Goal: Information Seeking & Learning: Find specific page/section

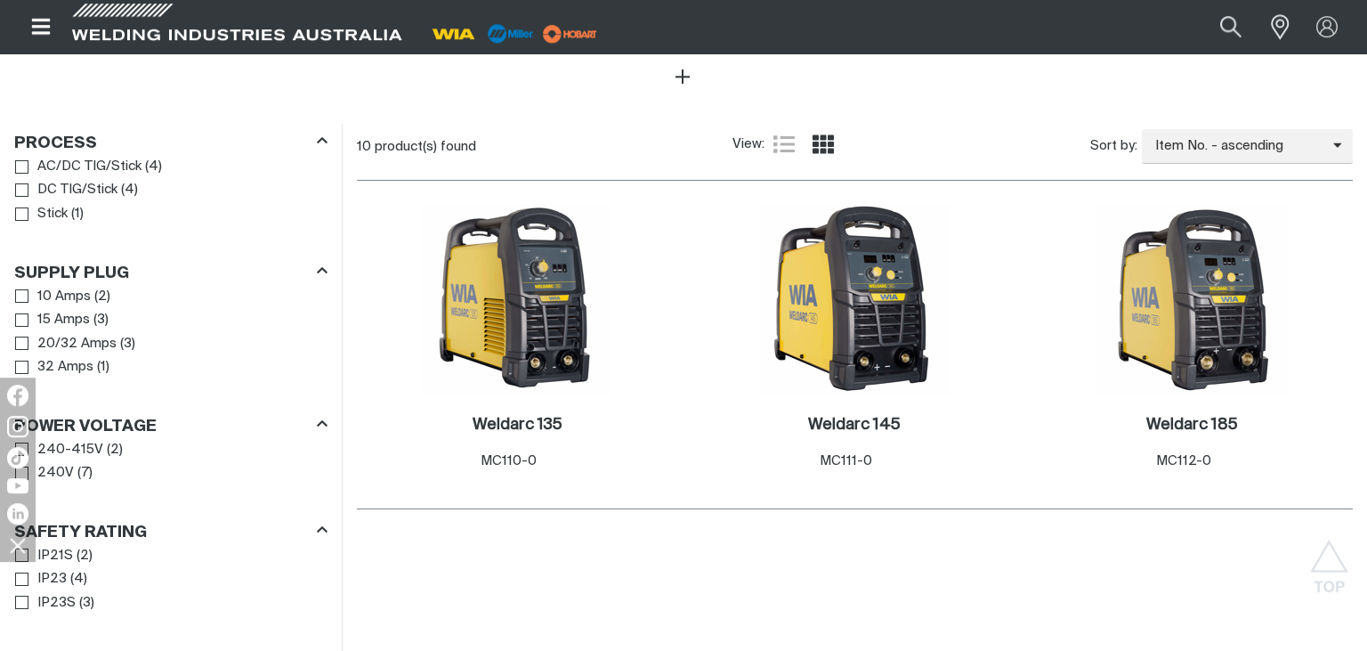
scroll to position [845, 0]
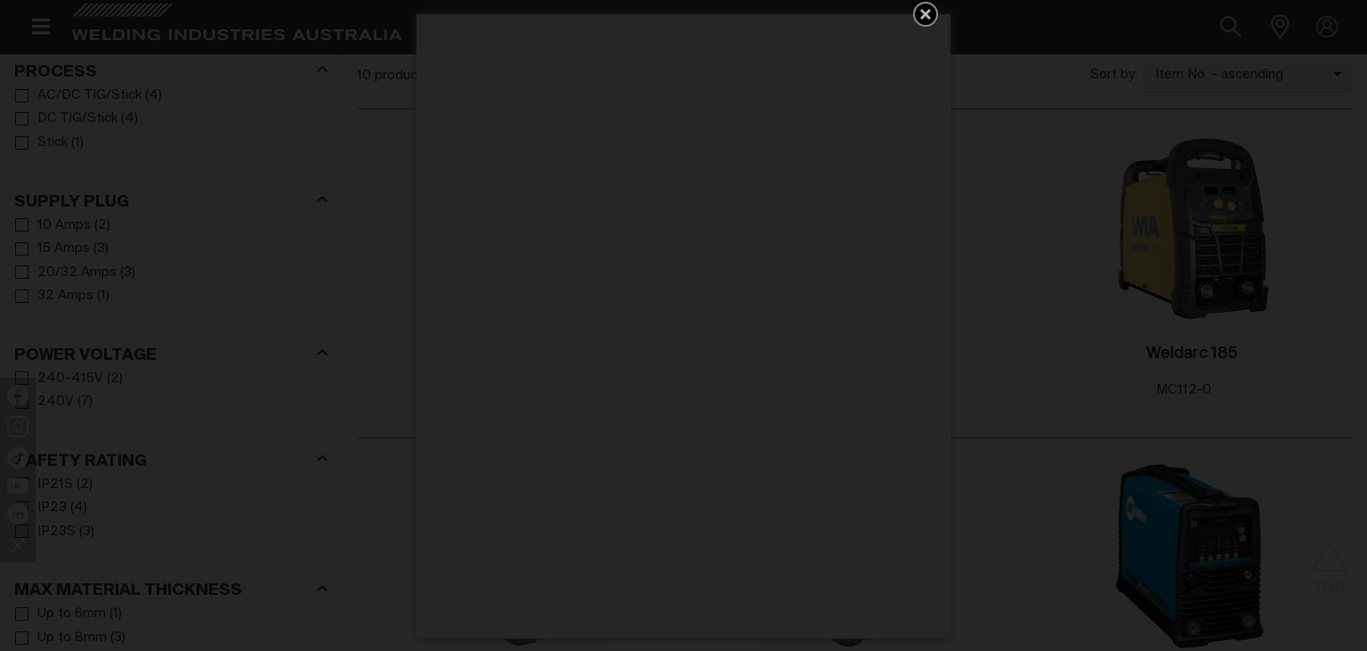
click at [926, 12] on icon "Get 5 WIA Welding Guides Free!" at bounding box center [925, 14] width 11 height 11
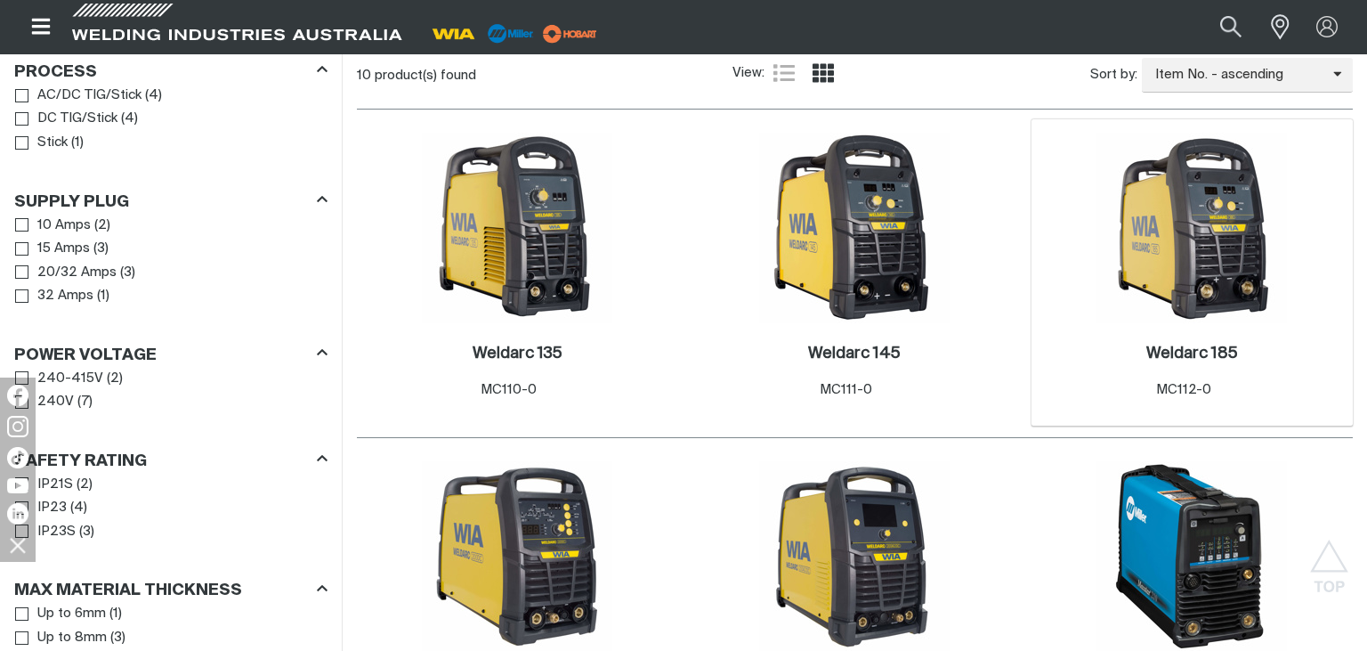
click at [1227, 283] on img at bounding box center [1191, 228] width 190 height 190
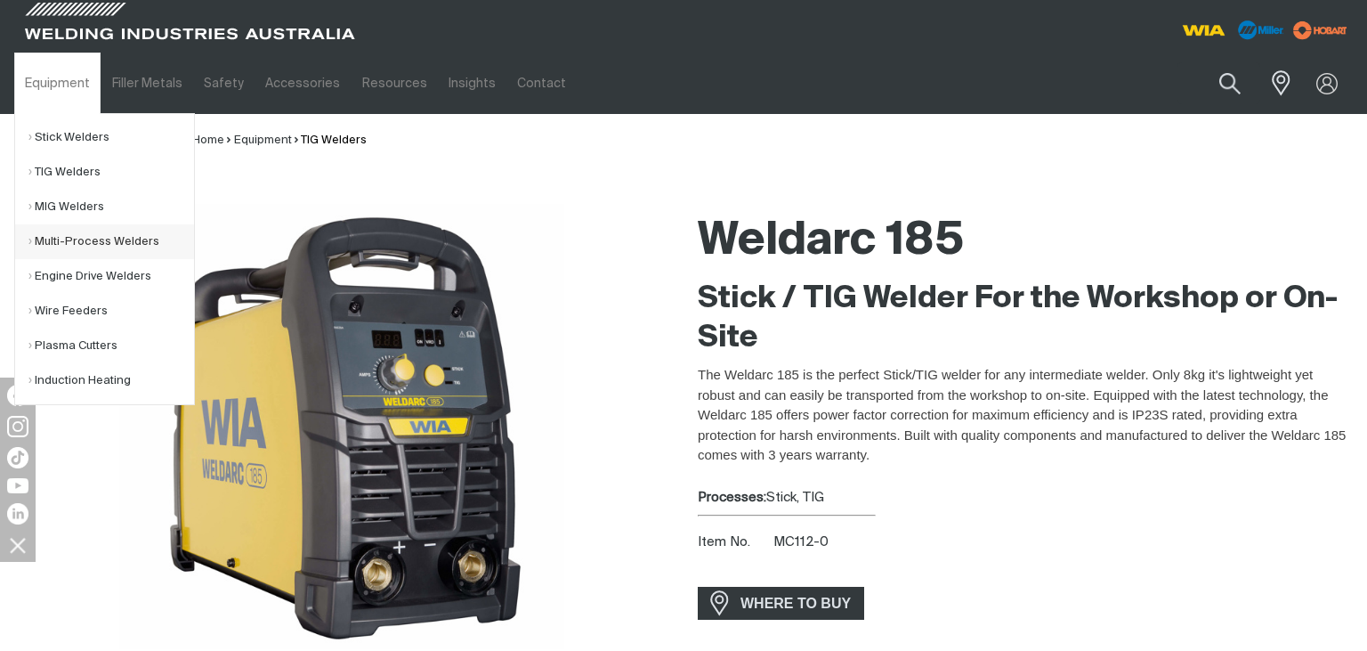
click at [85, 245] on link "Multi-Process Welders" at bounding box center [111, 241] width 166 height 35
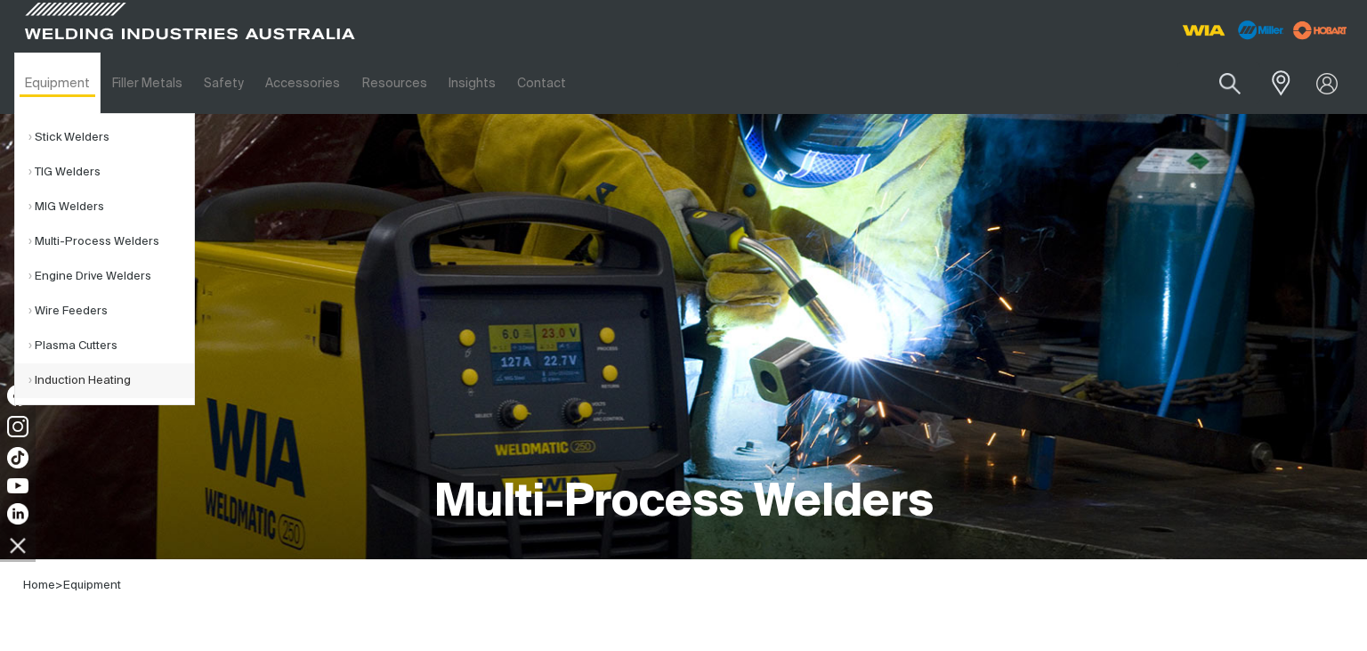
click at [65, 384] on link "Induction Heating" at bounding box center [111, 380] width 166 height 35
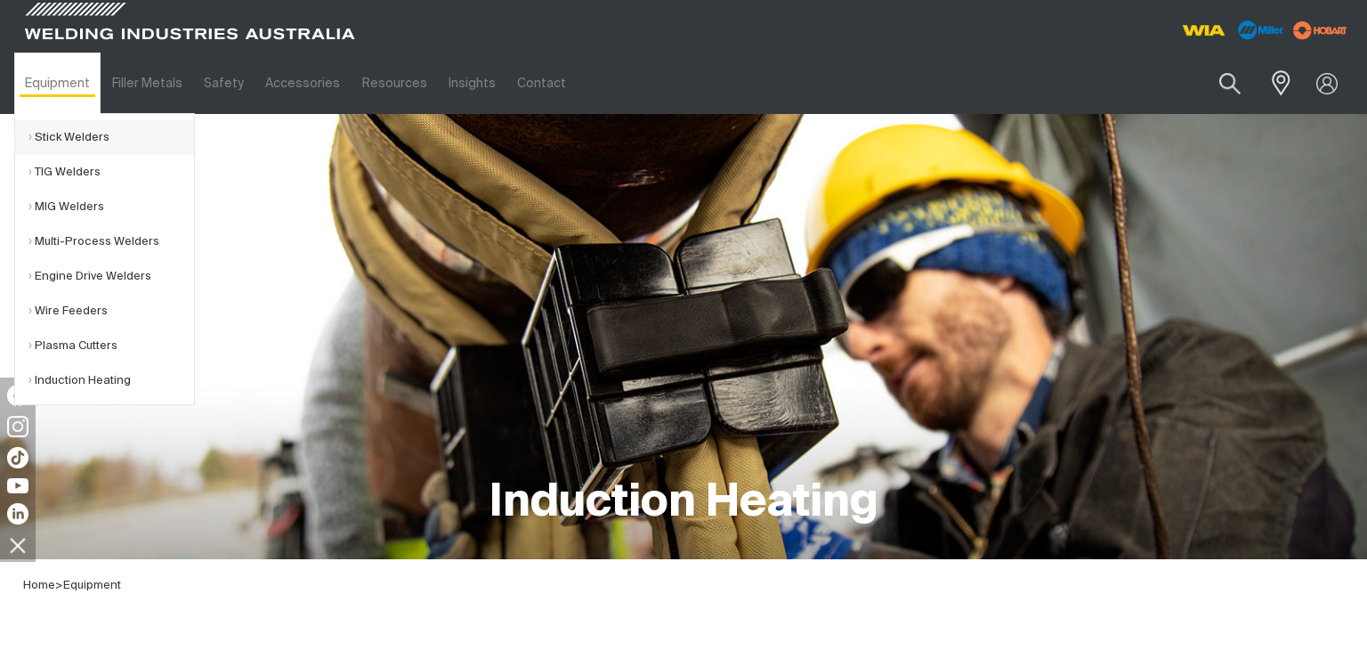
click at [74, 133] on link "Stick Welders" at bounding box center [111, 137] width 166 height 35
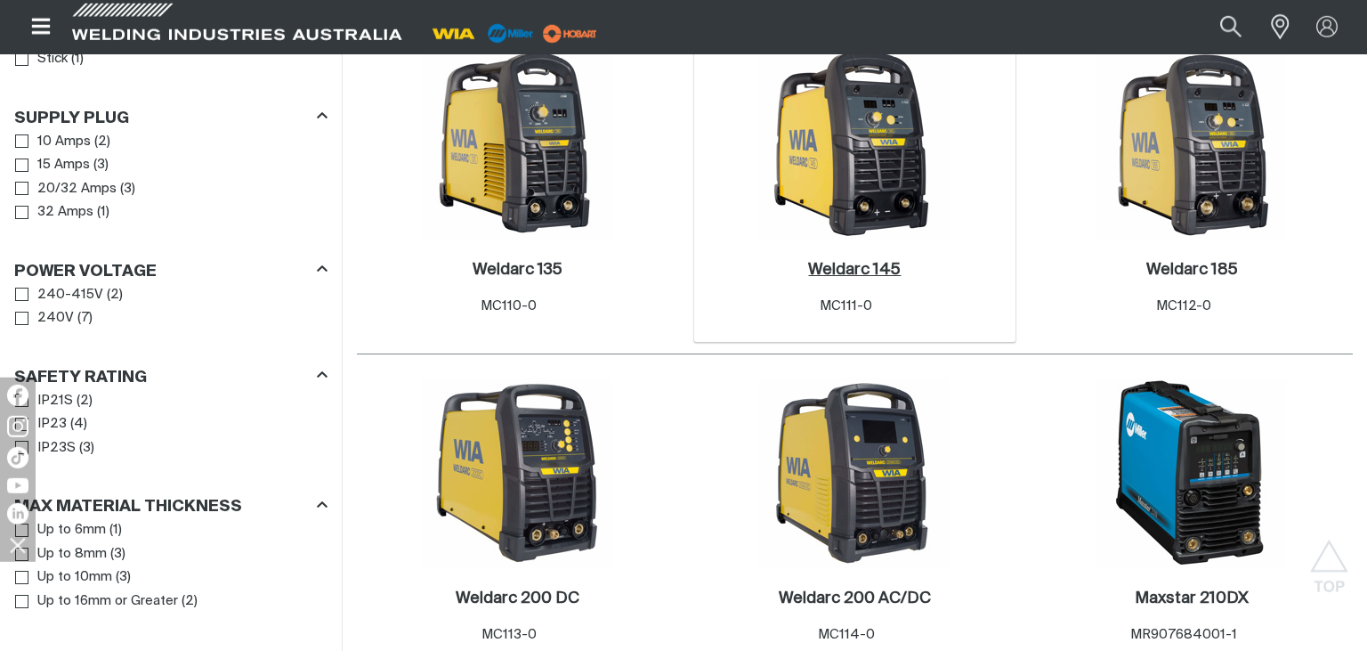
scroll to position [1033, 0]
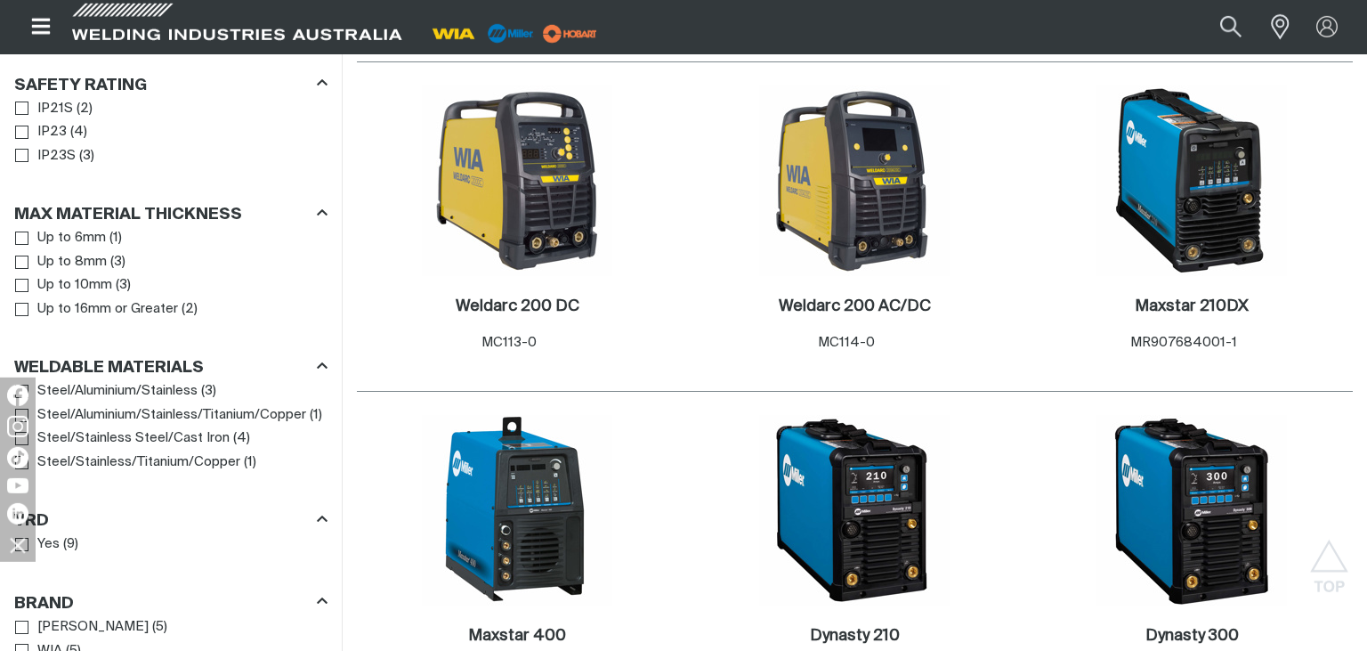
scroll to position [1221, 0]
click at [1176, 310] on h2 "Maxstar 210DX ." at bounding box center [1192, 306] width 114 height 16
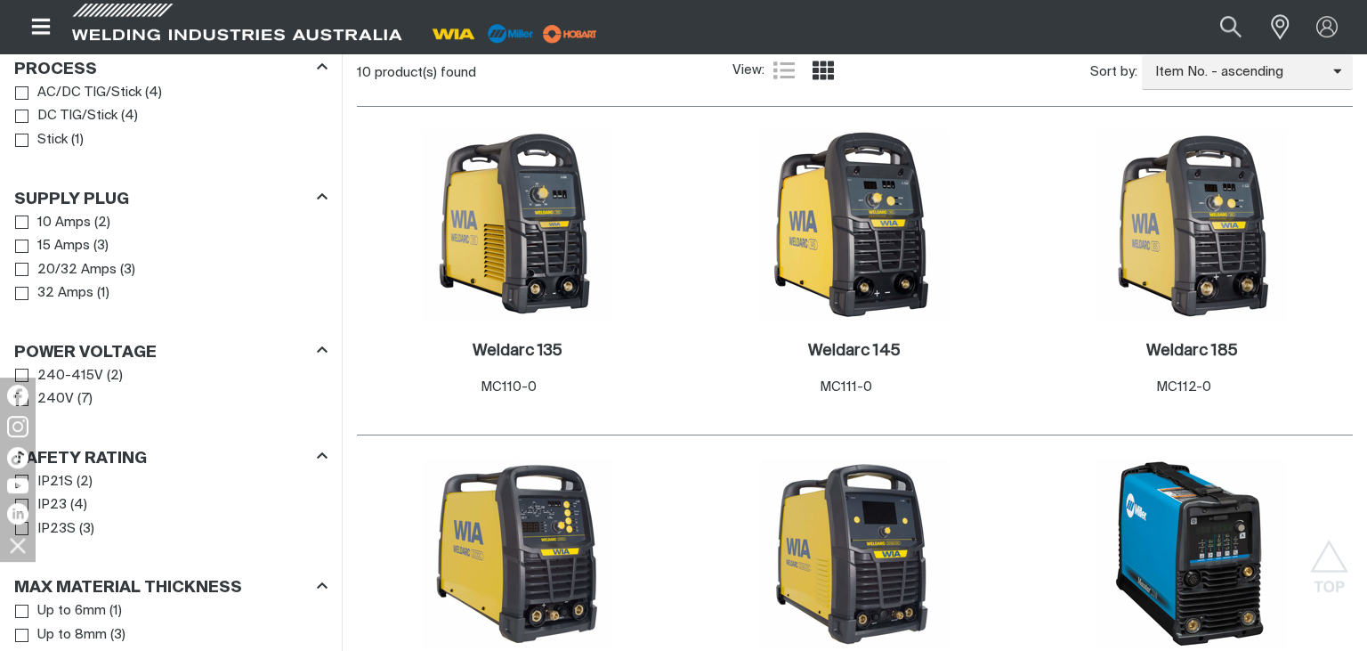
scroll to position [845, 0]
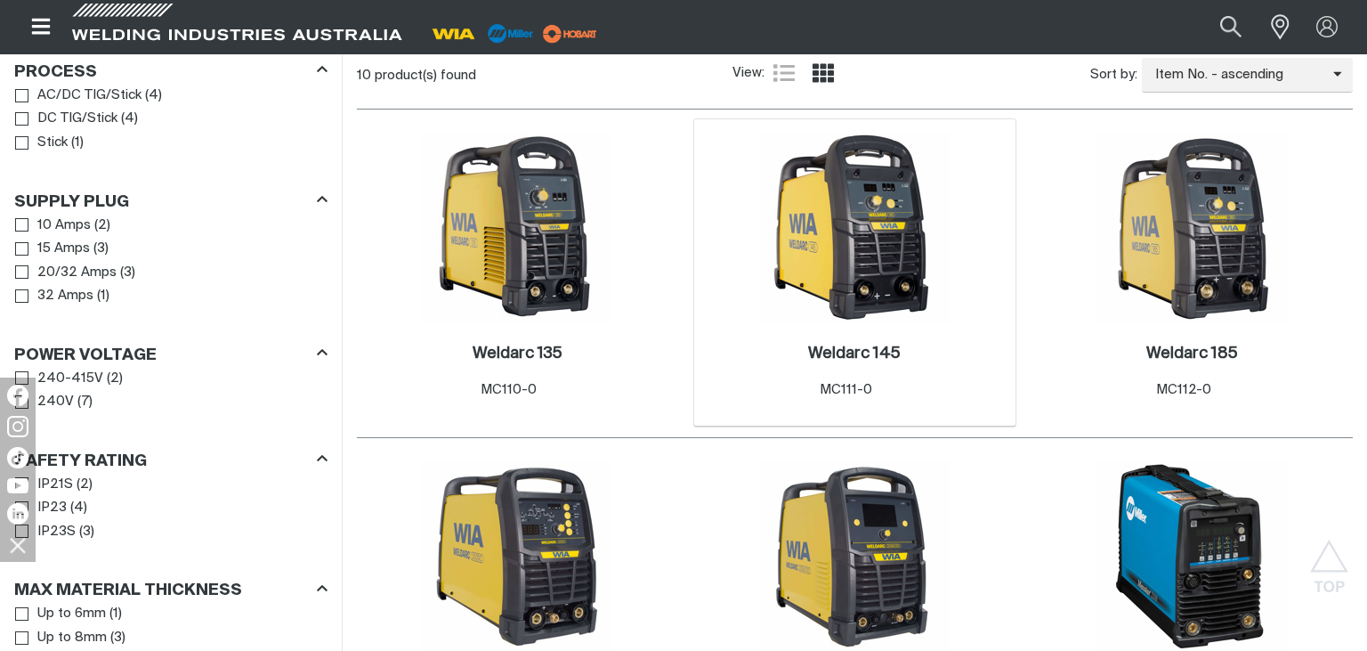
click at [866, 219] on img at bounding box center [854, 228] width 190 height 190
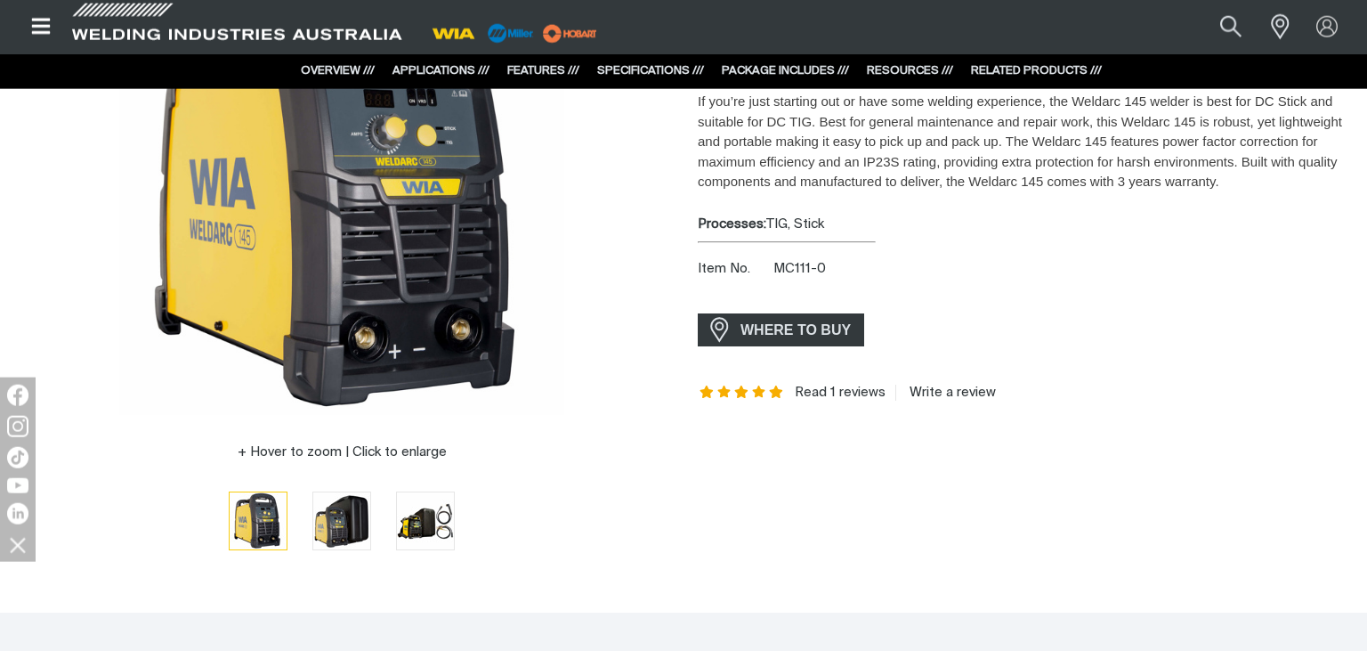
scroll to position [281, 0]
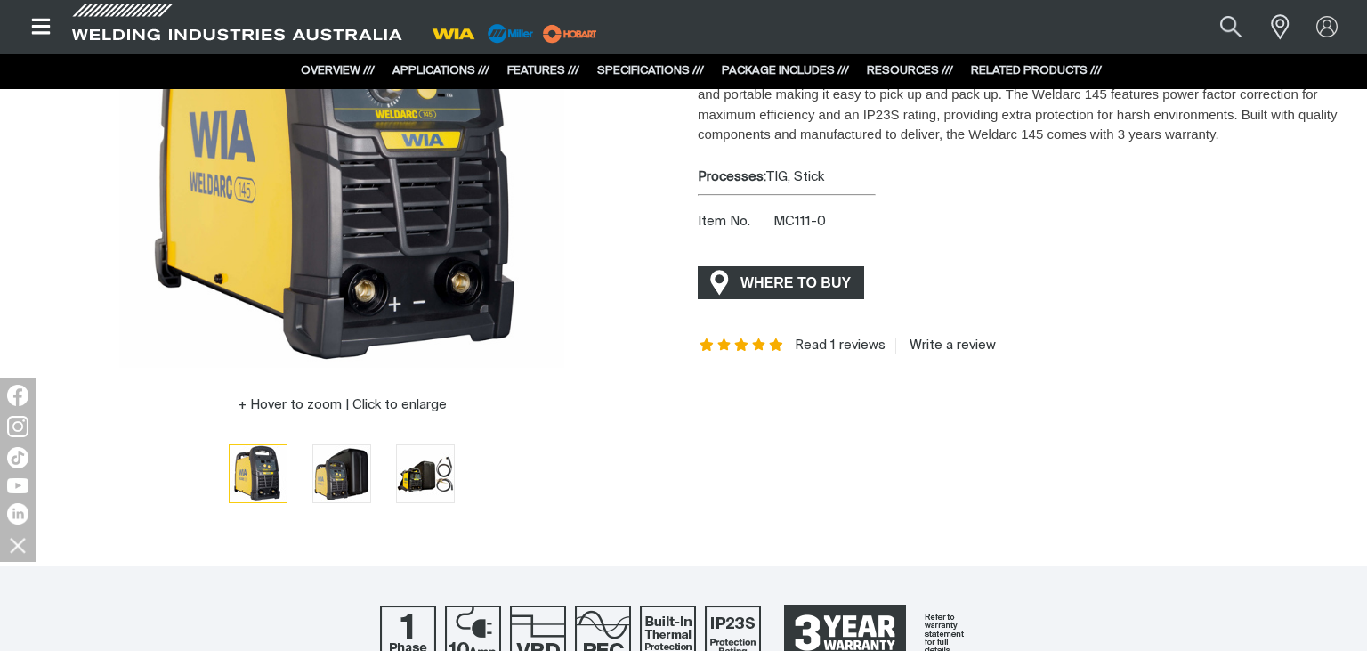
click at [750, 279] on span "WHERE TO BUY" at bounding box center [795, 283] width 133 height 28
